Goal: Check status

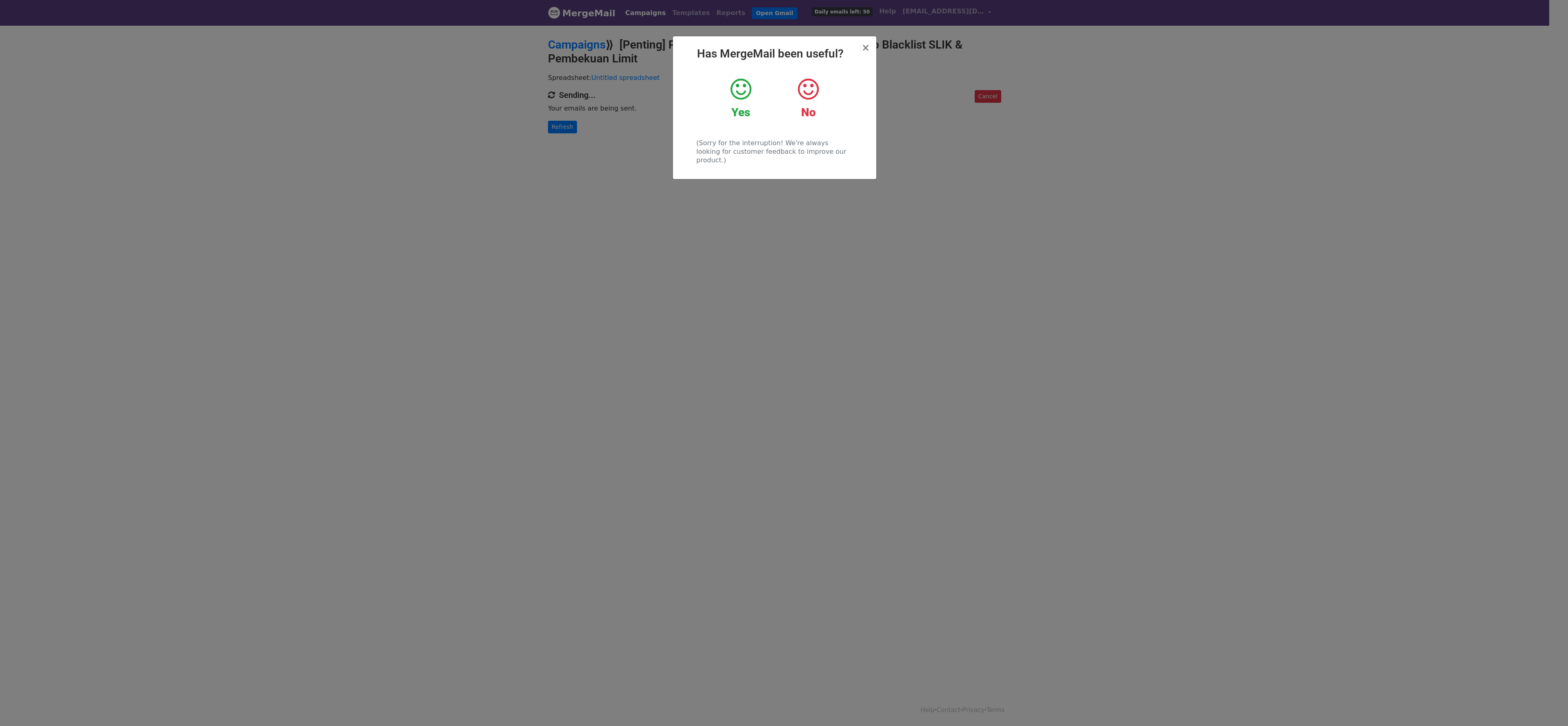
click at [860, 54] on h2 "Has MergeMail been useful?" at bounding box center [774, 54] width 190 height 14
click at [876, 48] on div "× Has MergeMail been useful? Yes No (Sorry for the interruption! We're always l…" at bounding box center [775, 108] width 204 height 144
click at [871, 49] on div "× Has MergeMail been useful? Yes No (Sorry for the interruption! We're always l…" at bounding box center [774, 108] width 203 height 143
click at [861, 50] on h2 "Has MergeMail been useful?" at bounding box center [774, 54] width 190 height 14
click at [868, 51] on span "×" at bounding box center [865, 47] width 8 height 11
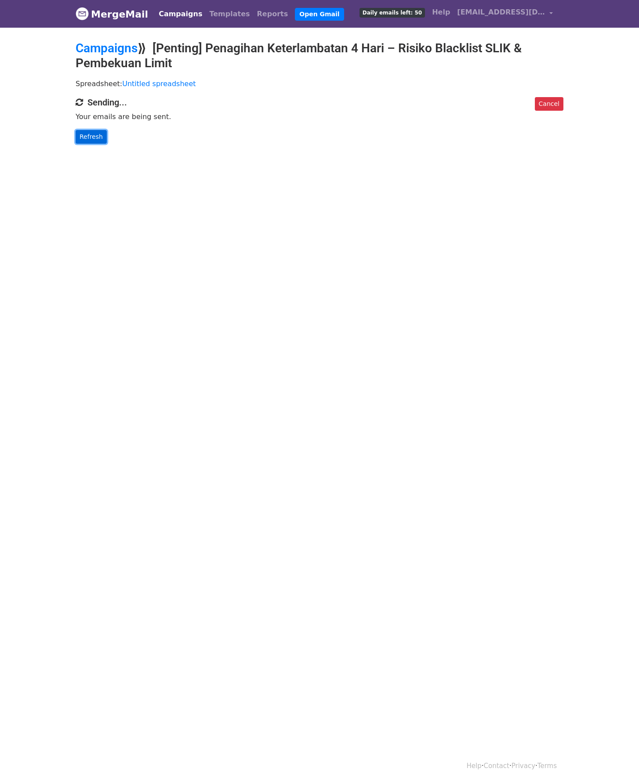
click at [86, 141] on link "Refresh" at bounding box center [91, 137] width 31 height 14
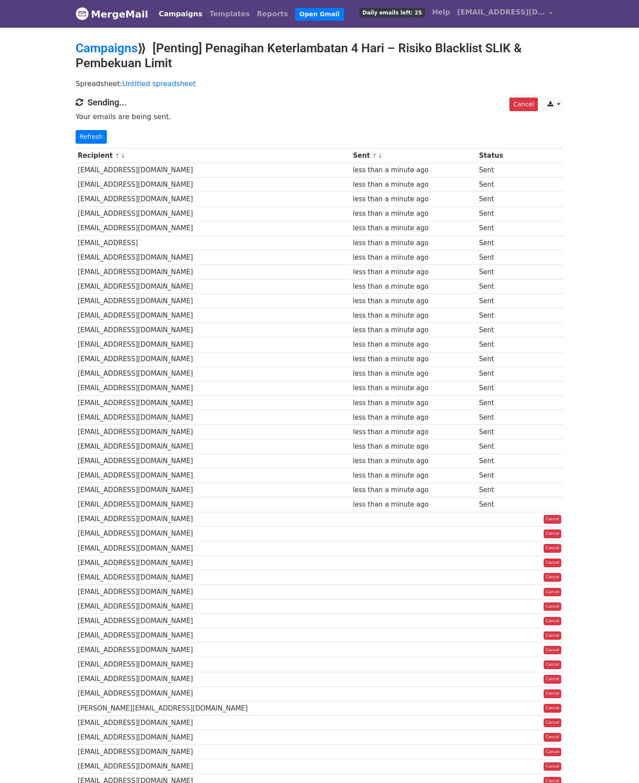
click at [81, 145] on div "Recipient ↑ ↓ Sent ↑ ↓ Status zeadilfa@gmail.com less than a minute ago Sent ma…" at bounding box center [319, 520] width 501 height 753
click at [84, 145] on div "Recipient ↑ ↓ Sent ↑ ↓ Status zeadilfa@gmail.com less than a minute ago Sent ma…" at bounding box center [319, 520] width 501 height 753
click at [93, 136] on link "Refresh" at bounding box center [91, 137] width 31 height 14
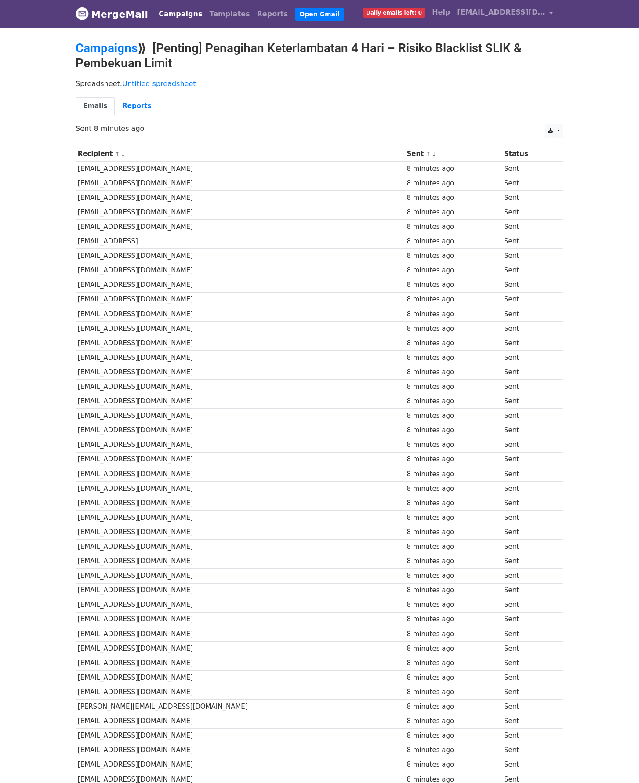
drag, startPoint x: 0, startPoint y: 0, endPoint x: 578, endPoint y: 306, distance: 654.4
click at [578, 306] on body "MergeMail Campaigns Templates Reports Open Gmail Daily emails left: 0 Help [EMA…" at bounding box center [319, 465] width 639 height 930
